Goal: Task Accomplishment & Management: Manage account settings

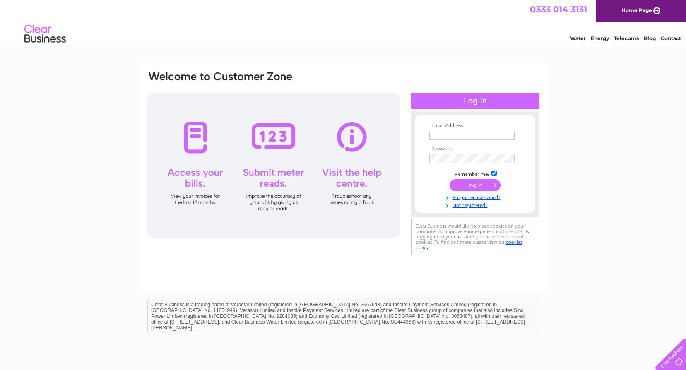
type input "accs.fivekingdomsbrewery@outlook.com"
click at [476, 183] on input "submit" at bounding box center [475, 185] width 51 height 12
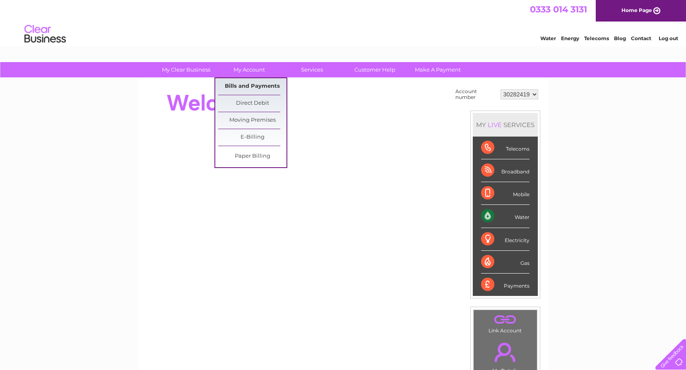
click at [250, 86] on link "Bills and Payments" at bounding box center [252, 86] width 68 height 17
click at [258, 86] on link "Bills and Payments" at bounding box center [252, 86] width 68 height 17
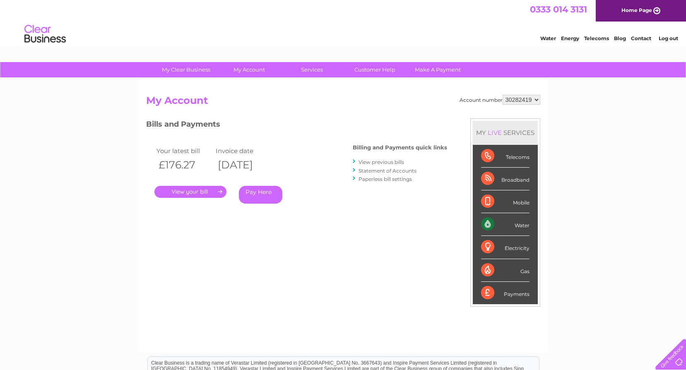
click at [183, 189] on link "." at bounding box center [190, 192] width 72 height 12
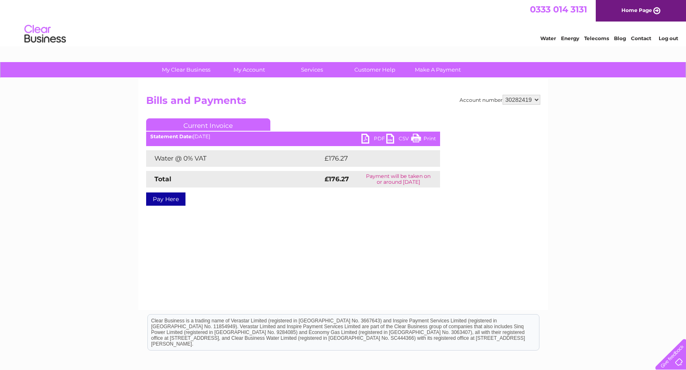
click at [366, 136] on link "PDF" at bounding box center [373, 140] width 25 height 12
click at [668, 38] on link "Log out" at bounding box center [668, 38] width 19 height 6
